Goal: Navigation & Orientation: Find specific page/section

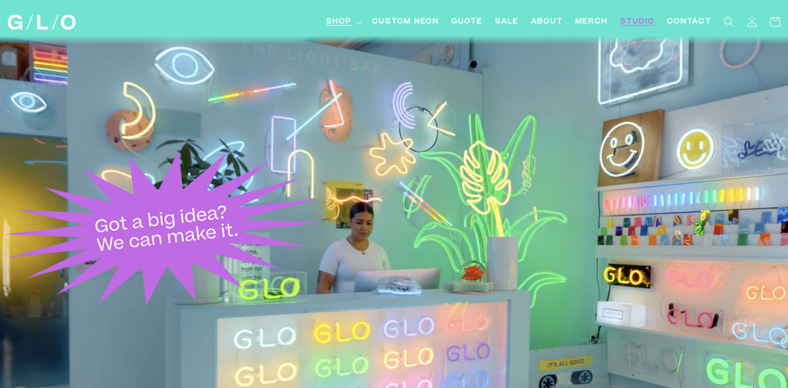
click at [345, 25] on span "Shop" at bounding box center [339, 22] width 26 height 11
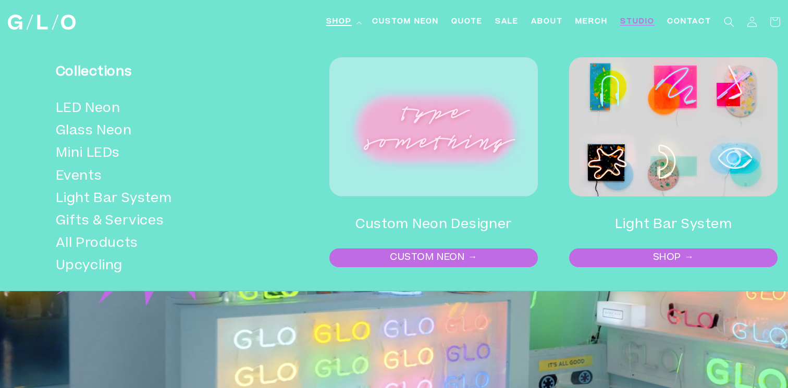
click at [345, 25] on span "Shop" at bounding box center [339, 22] width 26 height 11
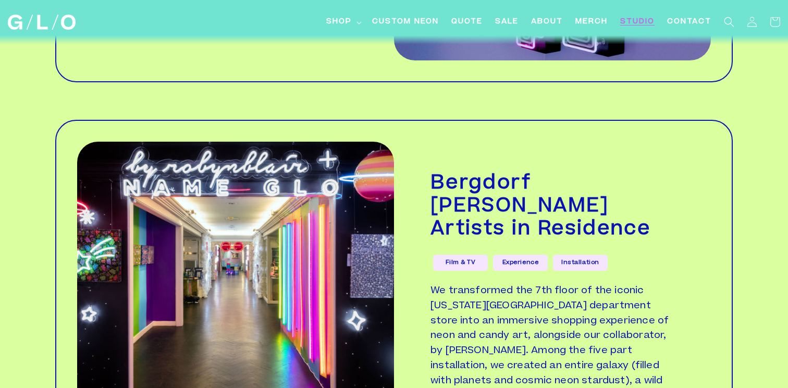
scroll to position [2693, 0]
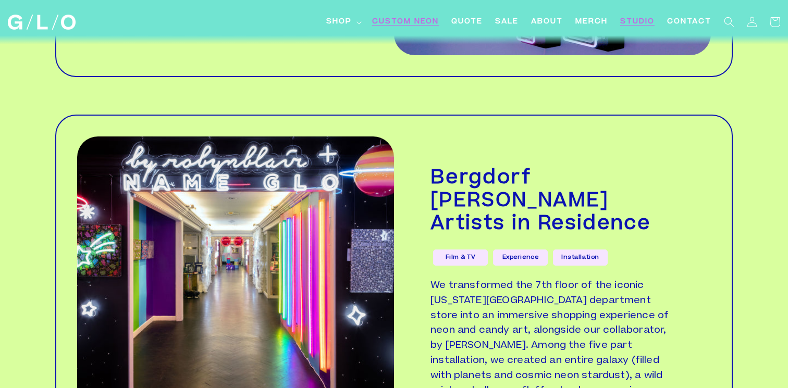
click at [386, 22] on span "Custom Neon" at bounding box center [405, 22] width 67 height 11
click at [358, 20] on summary "Shop" at bounding box center [343, 21] width 46 height 23
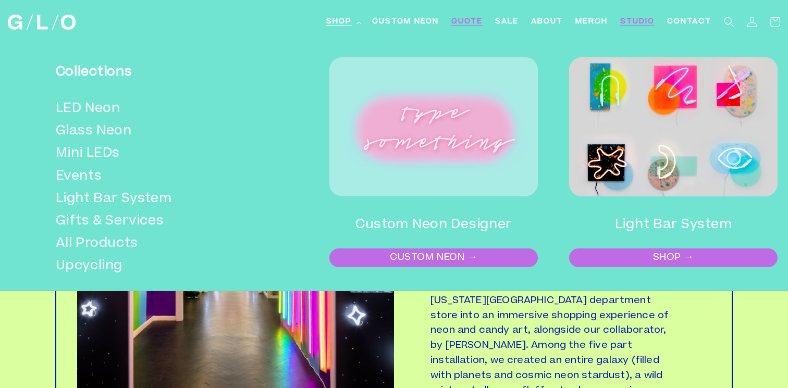
click at [481, 21] on span "Quote" at bounding box center [466, 22] width 31 height 11
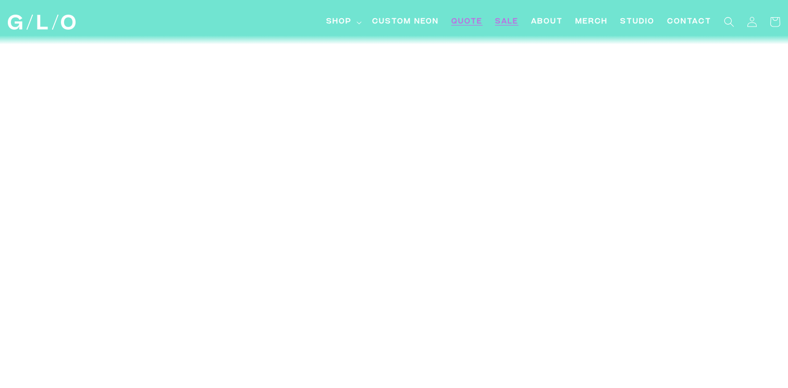
click at [518, 24] on link "SALE" at bounding box center [507, 21] width 36 height 23
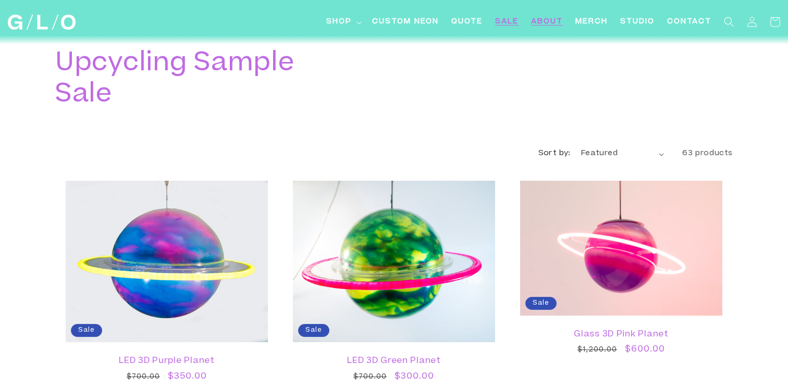
click at [544, 27] on span "About" at bounding box center [547, 22] width 32 height 11
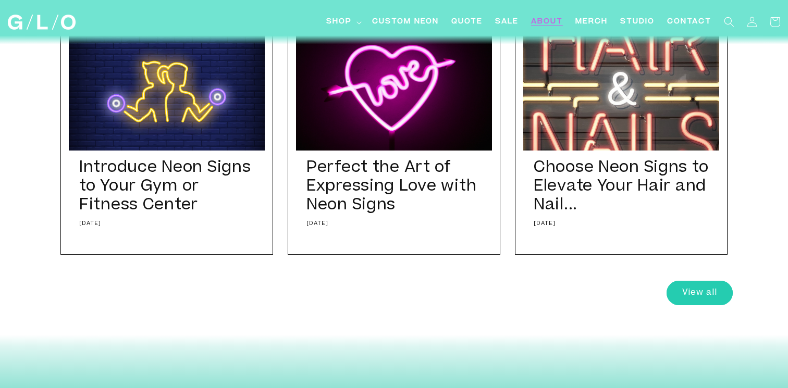
scroll to position [3893, 0]
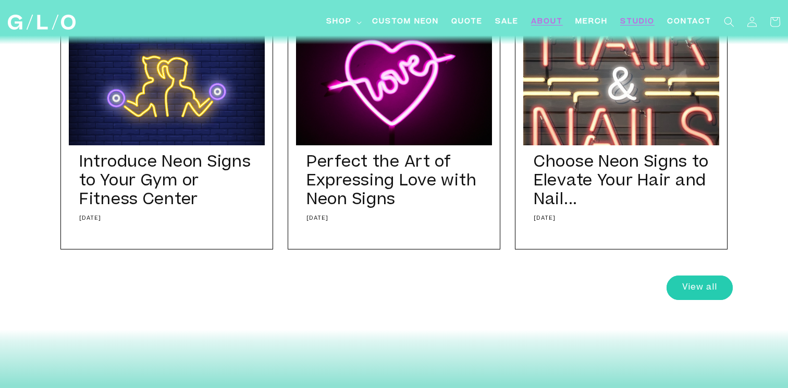
click at [641, 17] on span "Studio" at bounding box center [637, 22] width 34 height 11
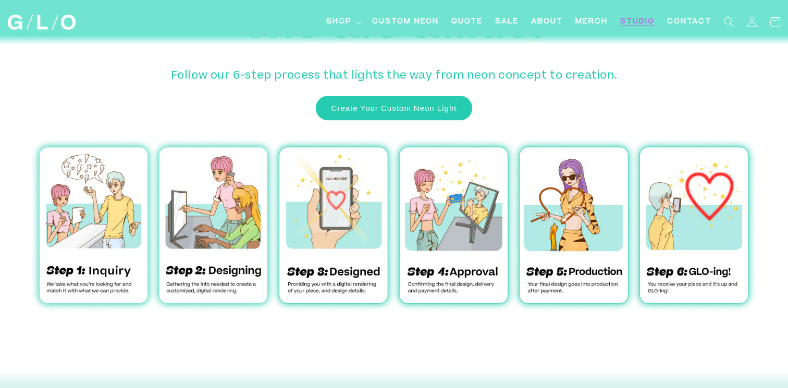
scroll to position [3257, 0]
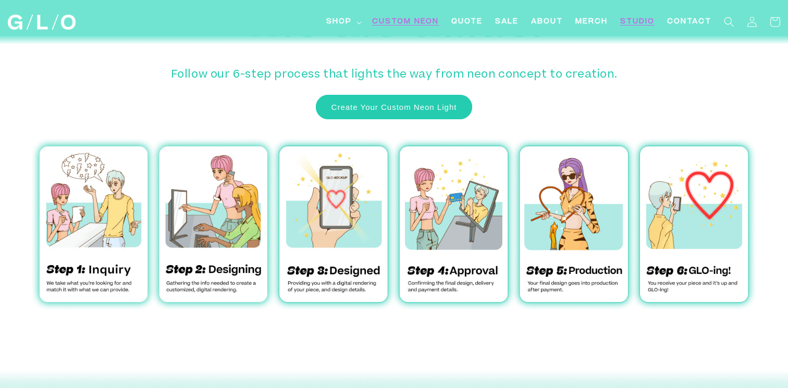
click at [393, 20] on span "Custom Neon" at bounding box center [405, 22] width 67 height 11
click at [343, 23] on span "Shop" at bounding box center [339, 22] width 26 height 11
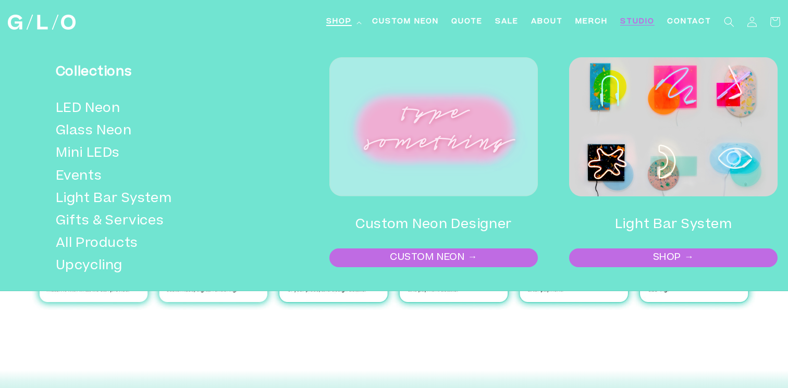
click at [746, 170] on img at bounding box center [673, 126] width 208 height 139
click at [123, 152] on link "Mini LEDs" at bounding box center [160, 154] width 208 height 22
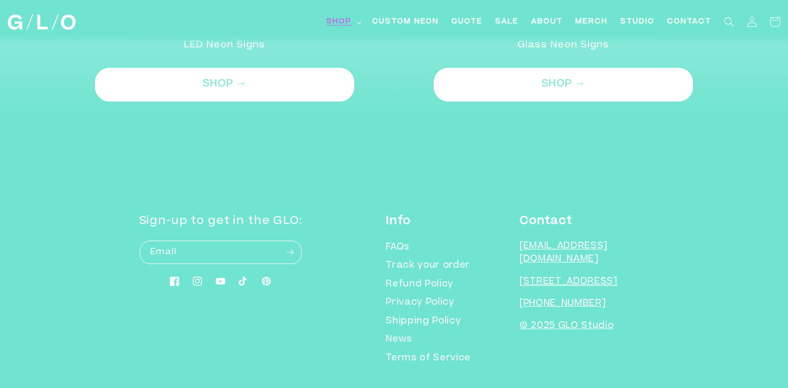
scroll to position [1624, 0]
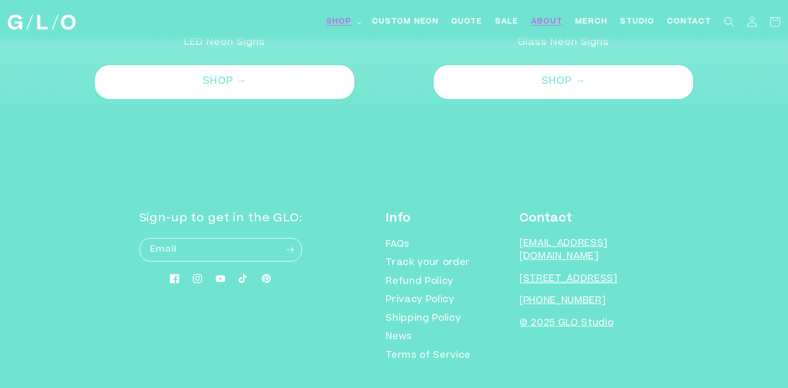
click at [549, 26] on span "About" at bounding box center [547, 22] width 32 height 11
click at [590, 22] on span "Merch" at bounding box center [591, 22] width 32 height 11
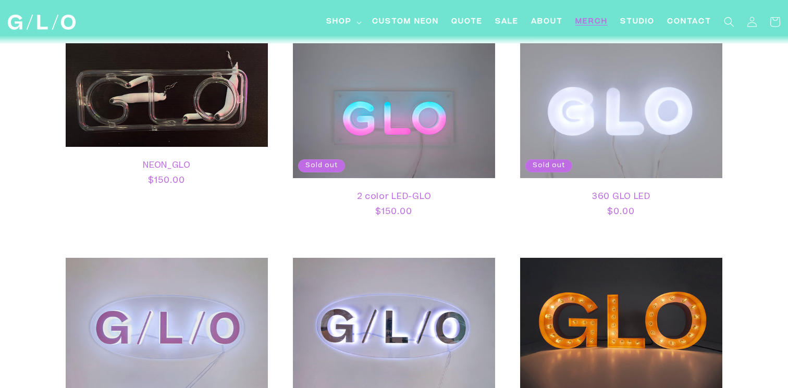
scroll to position [851, 0]
